Goal: Register for event/course

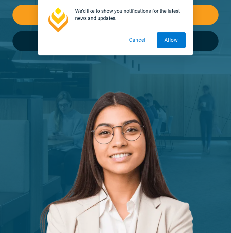
scroll to position [143, 0]
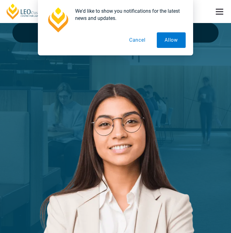
click at [142, 42] on button "Cancel" at bounding box center [138, 40] width 32 height 16
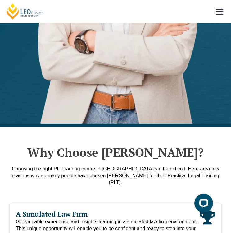
scroll to position [388, 0]
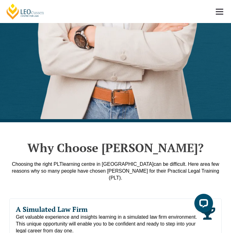
click at [217, 1] on link at bounding box center [219, 11] width 23 height 23
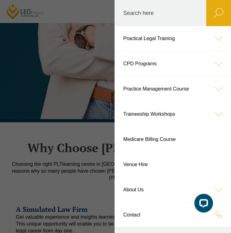
click at [214, 114] on icon at bounding box center [219, 114] width 25 height 25
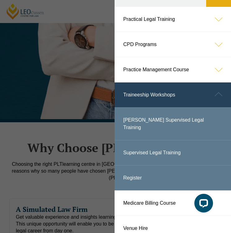
scroll to position [20, 0]
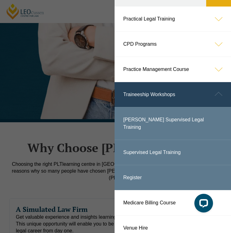
click at [217, 101] on icon at bounding box center [219, 93] width 25 height 25
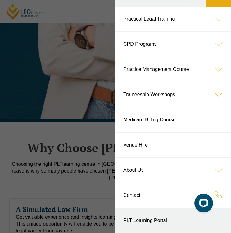
click at [220, 21] on icon at bounding box center [219, 19] width 25 height 25
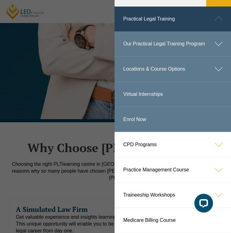
click at [144, 91] on link "Virtual Internships" at bounding box center [173, 94] width 117 height 25
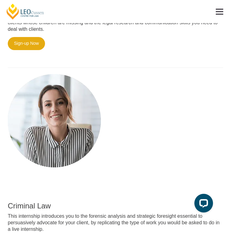
scroll to position [489, 0]
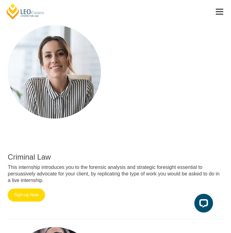
click at [21, 189] on link "Sign-up Now" at bounding box center [26, 194] width 37 height 13
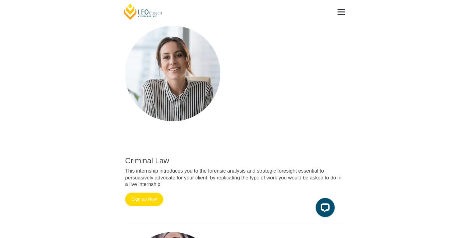
scroll to position [474, 0]
